Goal: Task Accomplishment & Management: Complete application form

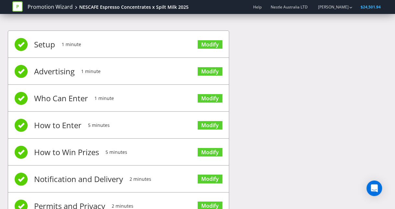
scroll to position [51, 0]
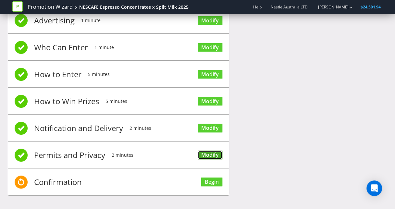
click at [211, 154] on link "Modify" at bounding box center [209, 154] width 25 height 9
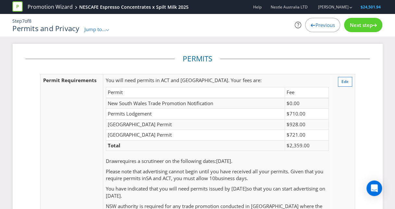
click at [355, 26] on span "Next step" at bounding box center [360, 25] width 23 height 6
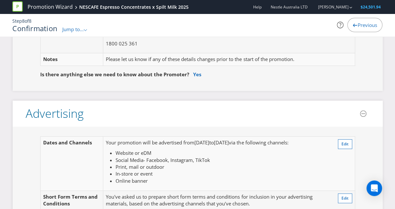
scroll to position [104, 0]
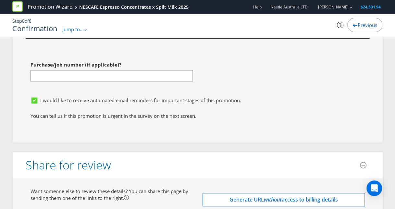
scroll to position [2244, 0]
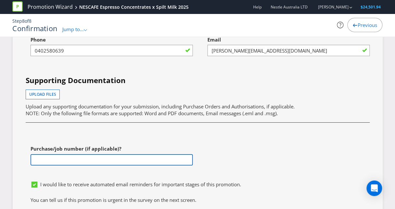
click at [70, 165] on input "text" at bounding box center [111, 159] width 162 height 11
paste input "4562072816"
type input "4562072816"
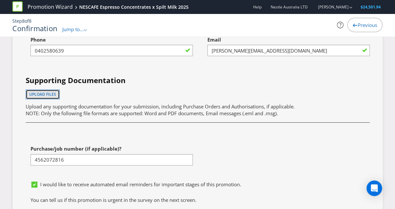
click at [51, 97] on span "Upload files" at bounding box center [42, 94] width 27 height 6
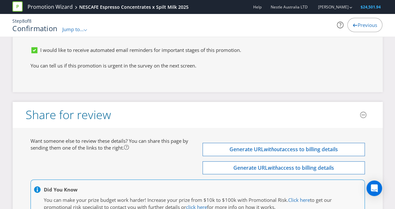
scroll to position [2461, 0]
